Goal: Task Accomplishment & Management: Use online tool/utility

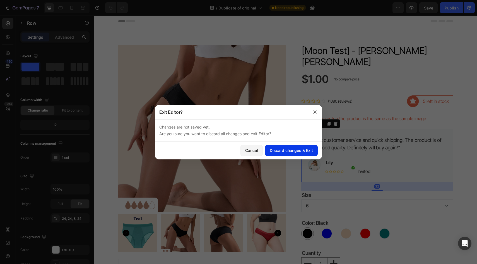
click at [282, 154] on button "Discard changes & Exit" at bounding box center [291, 150] width 53 height 11
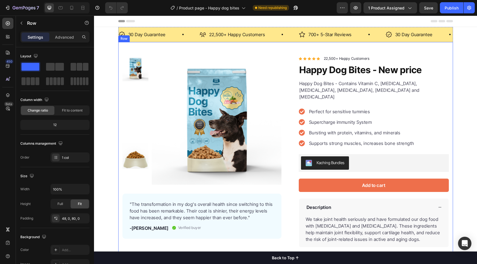
click at [293, 45] on div "Product Images "The transformation in my dog's overall health since switching t…" at bounding box center [285, 166] width 334 height 249
click at [131, 36] on div "Row" at bounding box center [129, 36] width 9 height 5
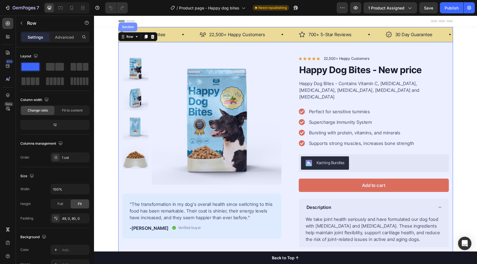
click at [128, 29] on div "Section" at bounding box center [127, 27] width 19 height 9
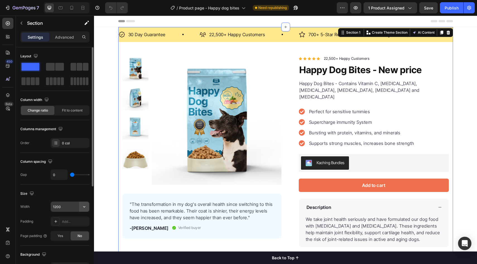
click at [84, 209] on icon "button" at bounding box center [84, 207] width 6 height 6
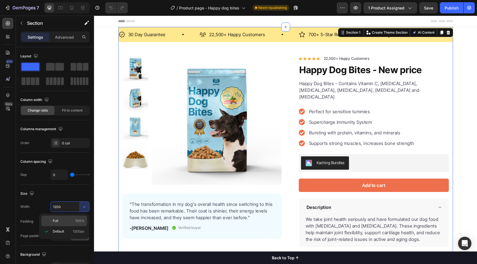
drag, startPoint x: 72, startPoint y: 222, endPoint x: 86, endPoint y: 129, distance: 94.5
click at [72, 222] on p "Full 100%" at bounding box center [69, 221] width 32 height 5
type input "100%"
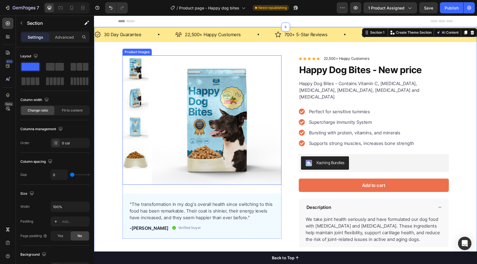
click at [283, 118] on div "Product Images "The transformation in my dog's overall health since switching t…" at bounding box center [285, 162] width 334 height 214
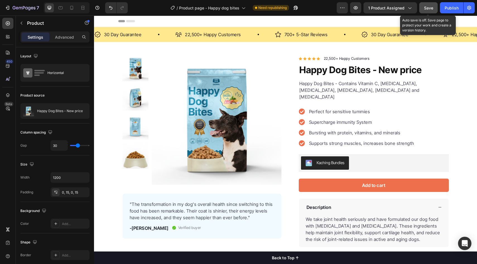
click at [425, 11] on button "Save" at bounding box center [428, 7] width 18 height 11
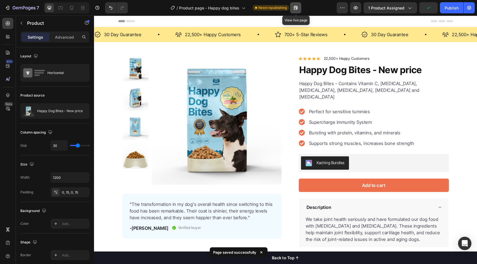
click at [295, 8] on icon "button" at bounding box center [296, 8] width 6 height 6
